Goal: Navigation & Orientation: Find specific page/section

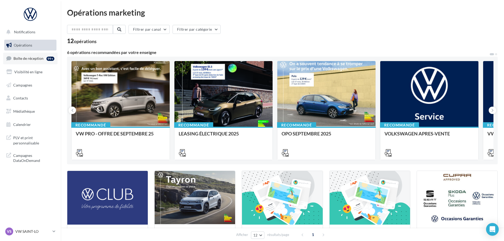
drag, startPoint x: 49, startPoint y: 55, endPoint x: 42, endPoint y: 55, distance: 7.1
click at [49, 55] on div "99+" at bounding box center [51, 58] width 10 height 7
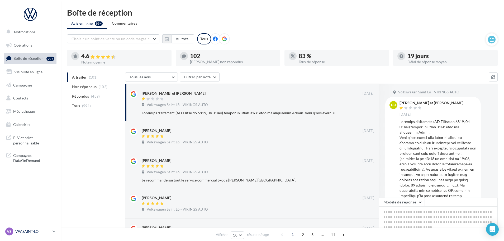
click at [24, 230] on p "VW SAINT-LO" at bounding box center [32, 230] width 35 height 5
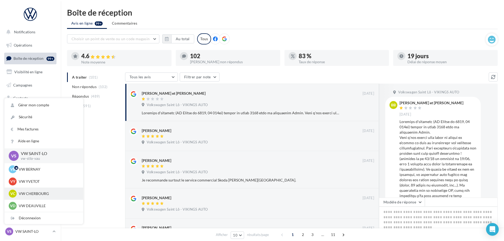
scroll to position [26, 0]
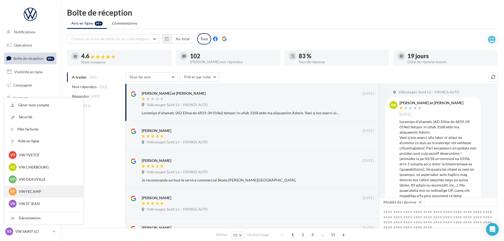
click at [32, 190] on p "VW FECAMP" at bounding box center [48, 191] width 58 height 5
